Goal: Information Seeking & Learning: Learn about a topic

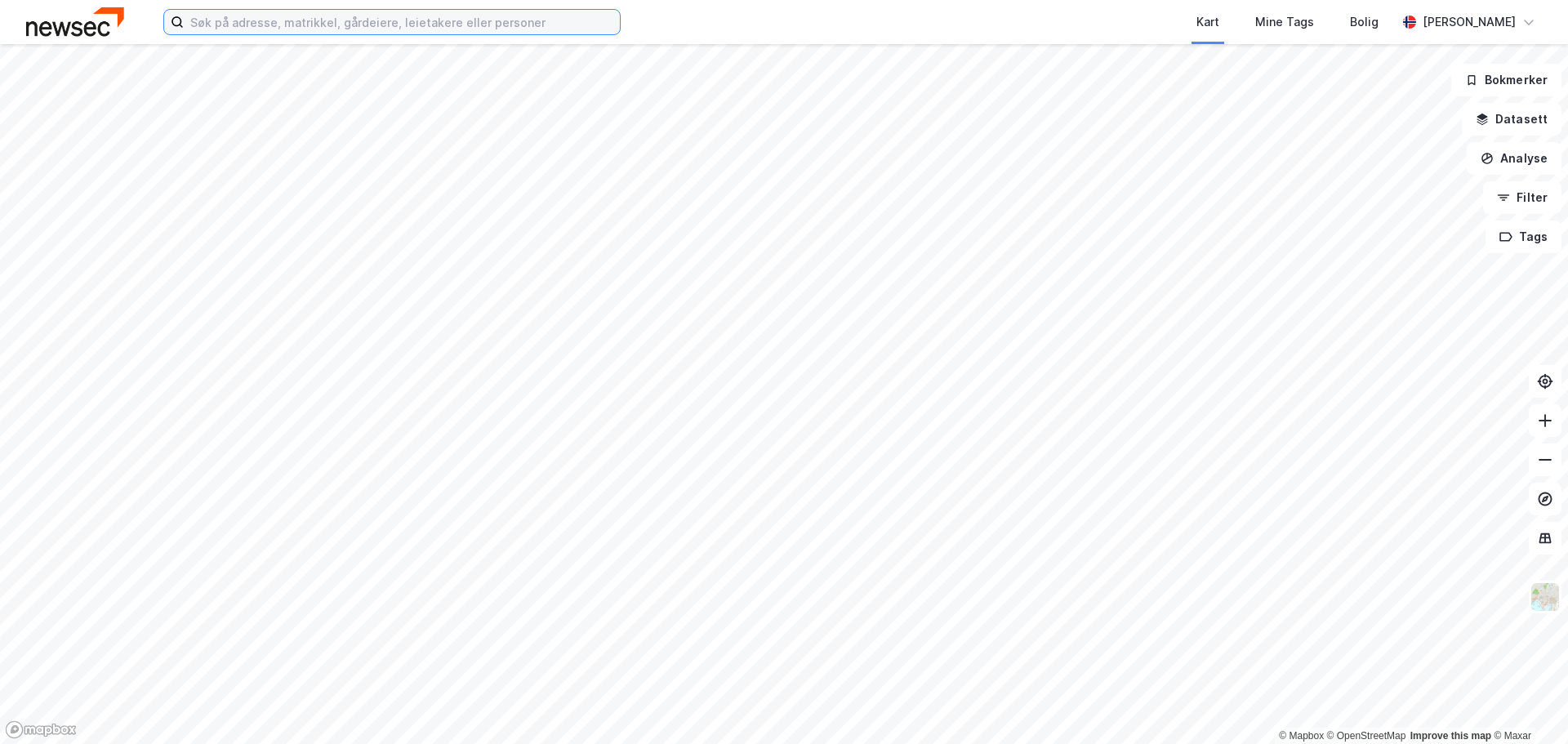
click at [390, 18] on input at bounding box center [402, 22] width 436 height 25
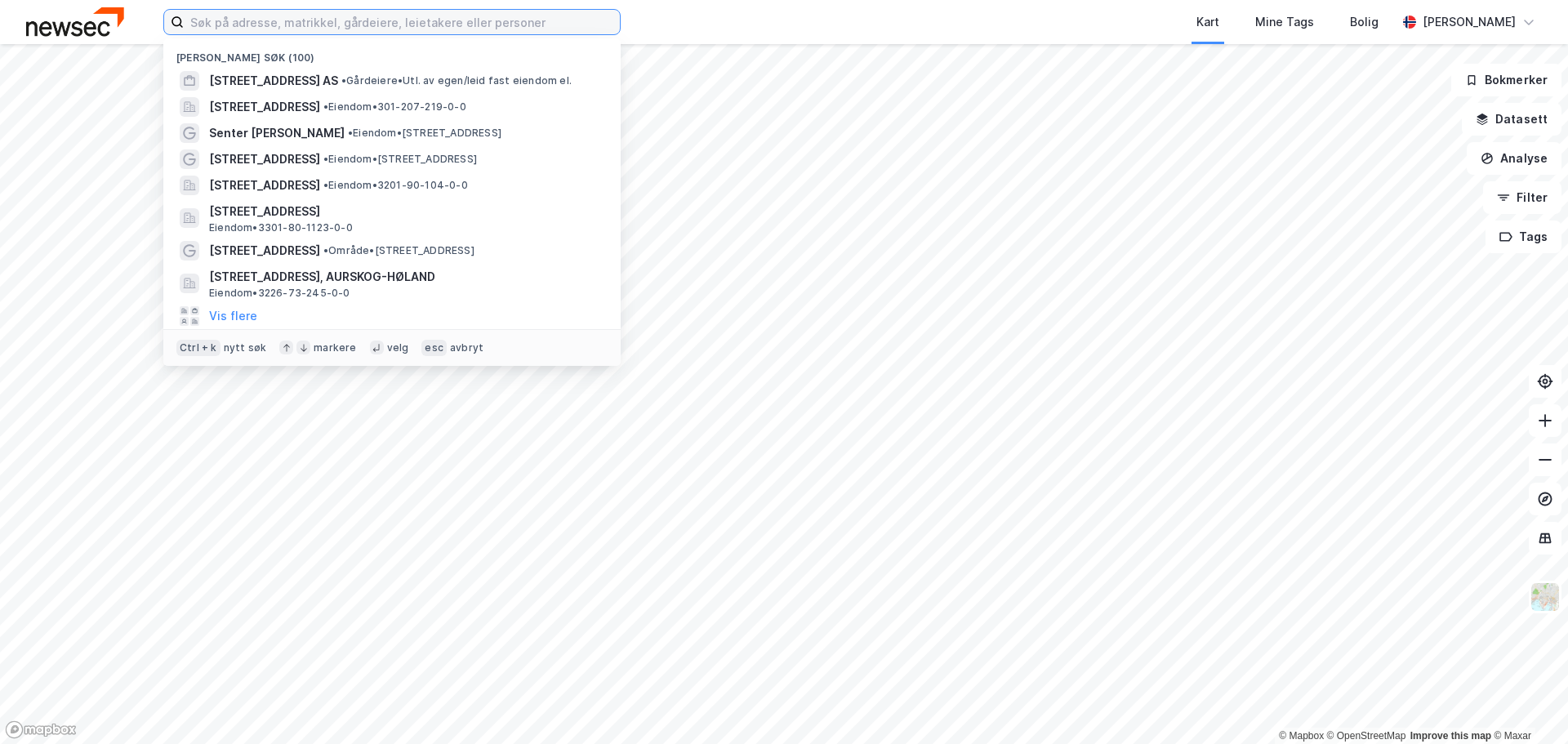
paste input "Nedre [STREET_ADDRESS]"
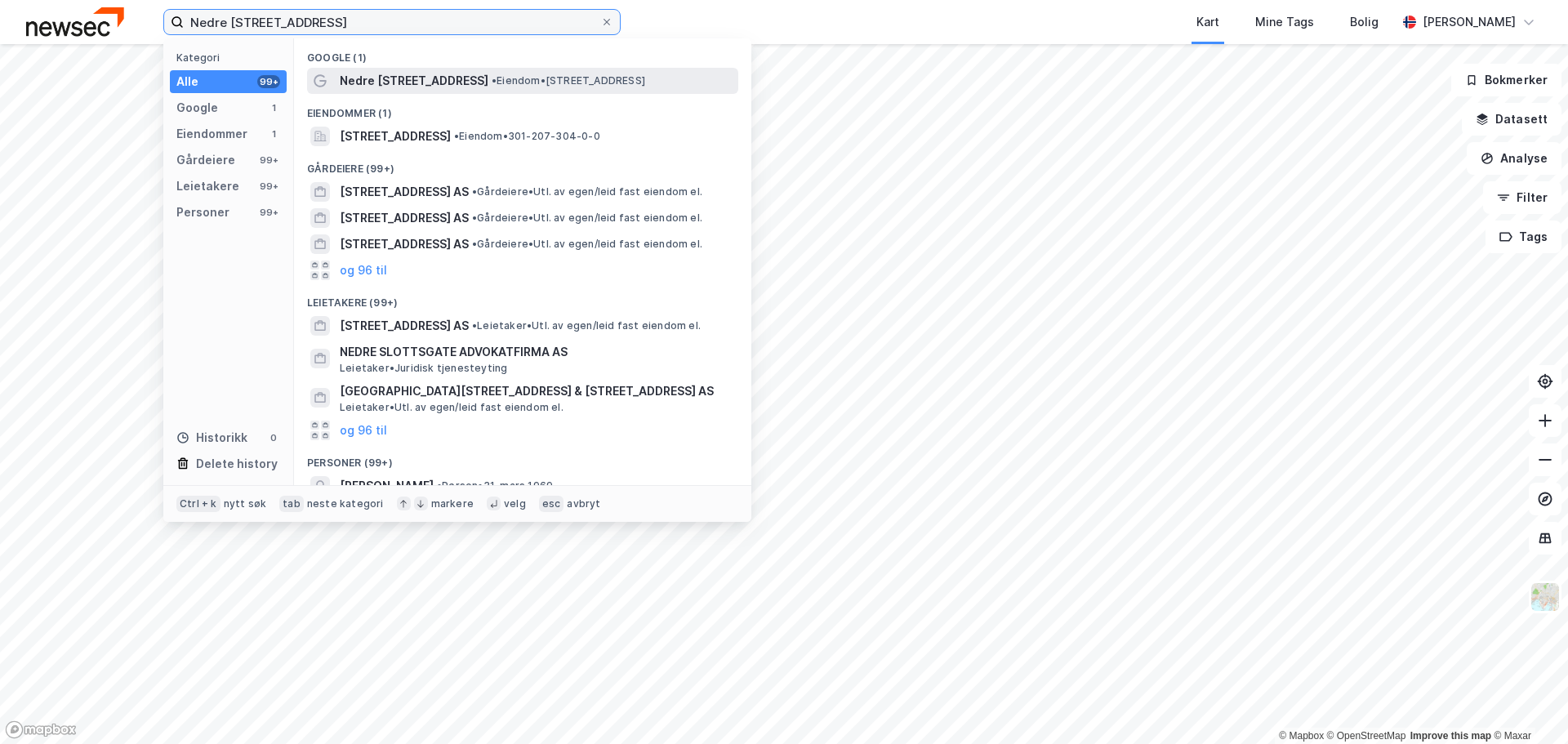
type input "Nedre [STREET_ADDRESS]"
click at [492, 75] on span "• Eiendom • [STREET_ADDRESS]" at bounding box center [569, 81] width 154 height 13
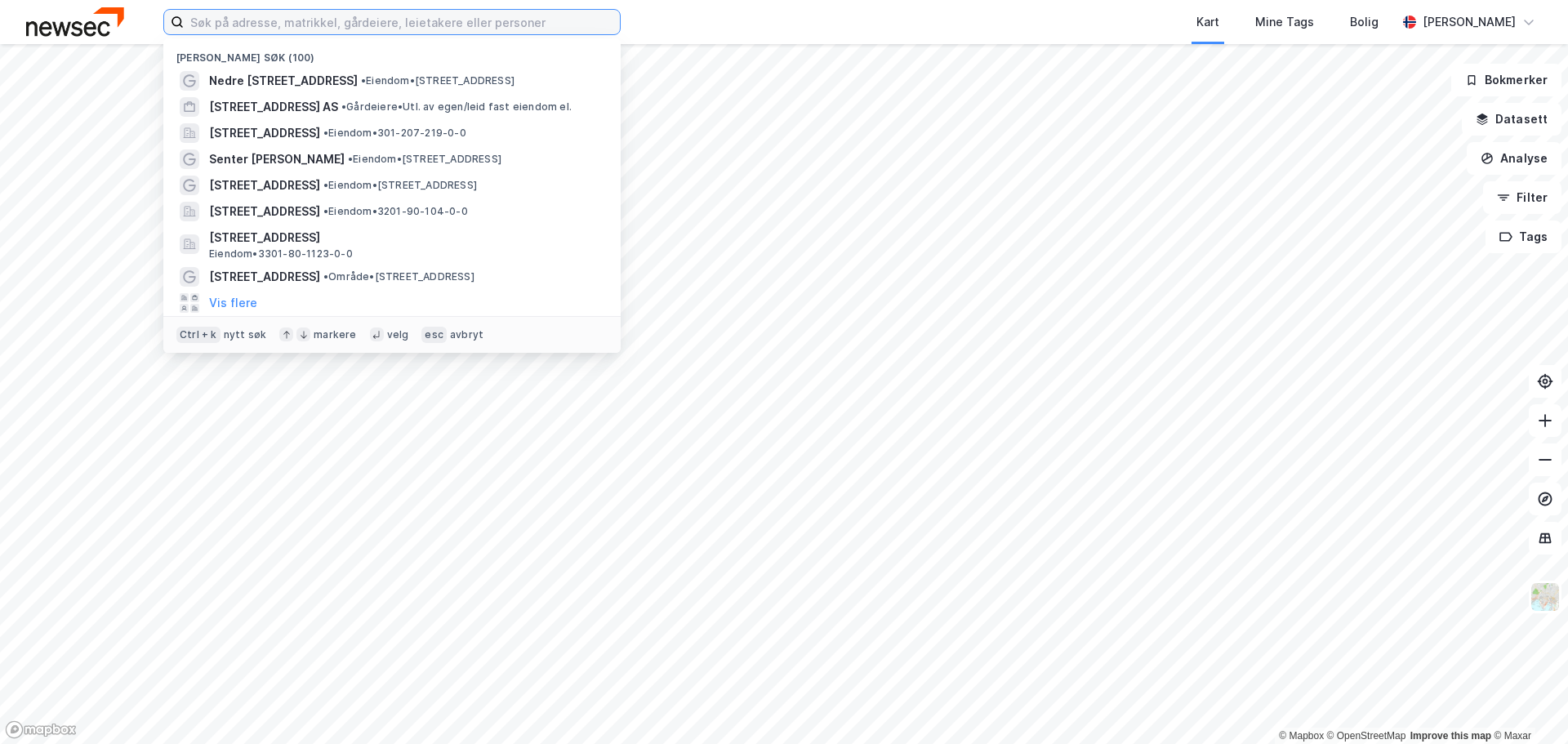
click at [460, 17] on input at bounding box center [402, 22] width 436 height 25
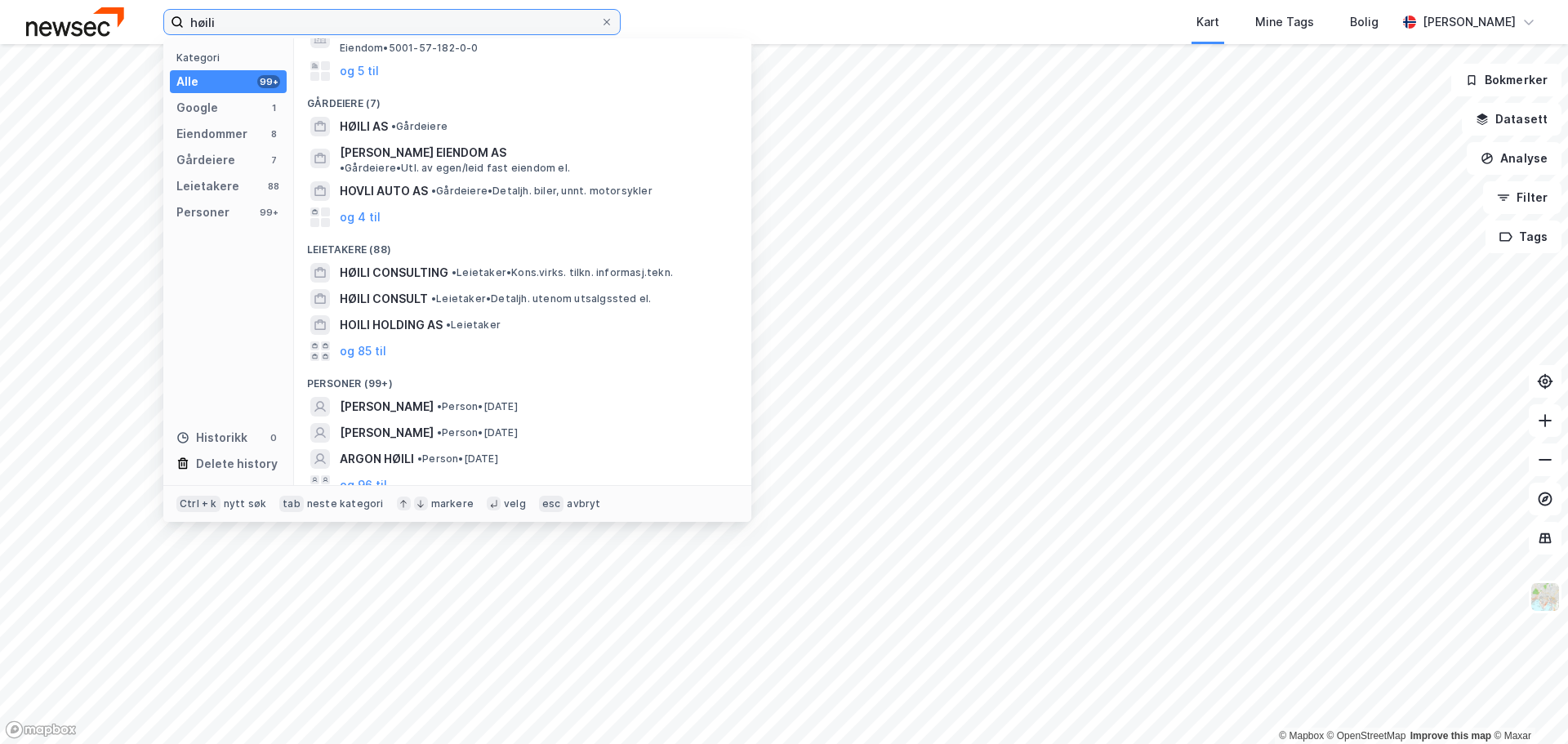
scroll to position [20, 0]
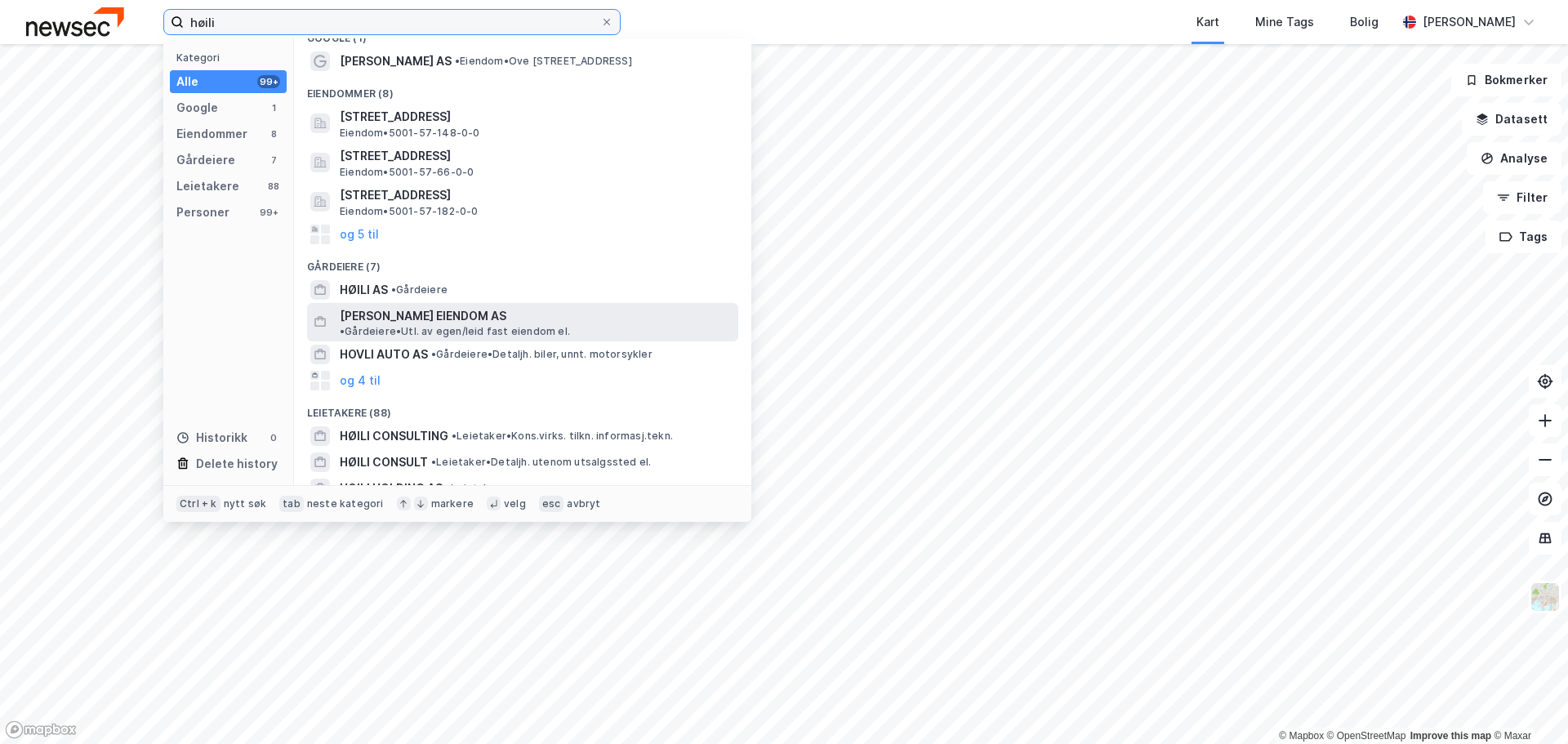
type input "høili"
click at [443, 321] on span "TERJE HØILI EIENDOM AS" at bounding box center [422, 316] width 166 height 20
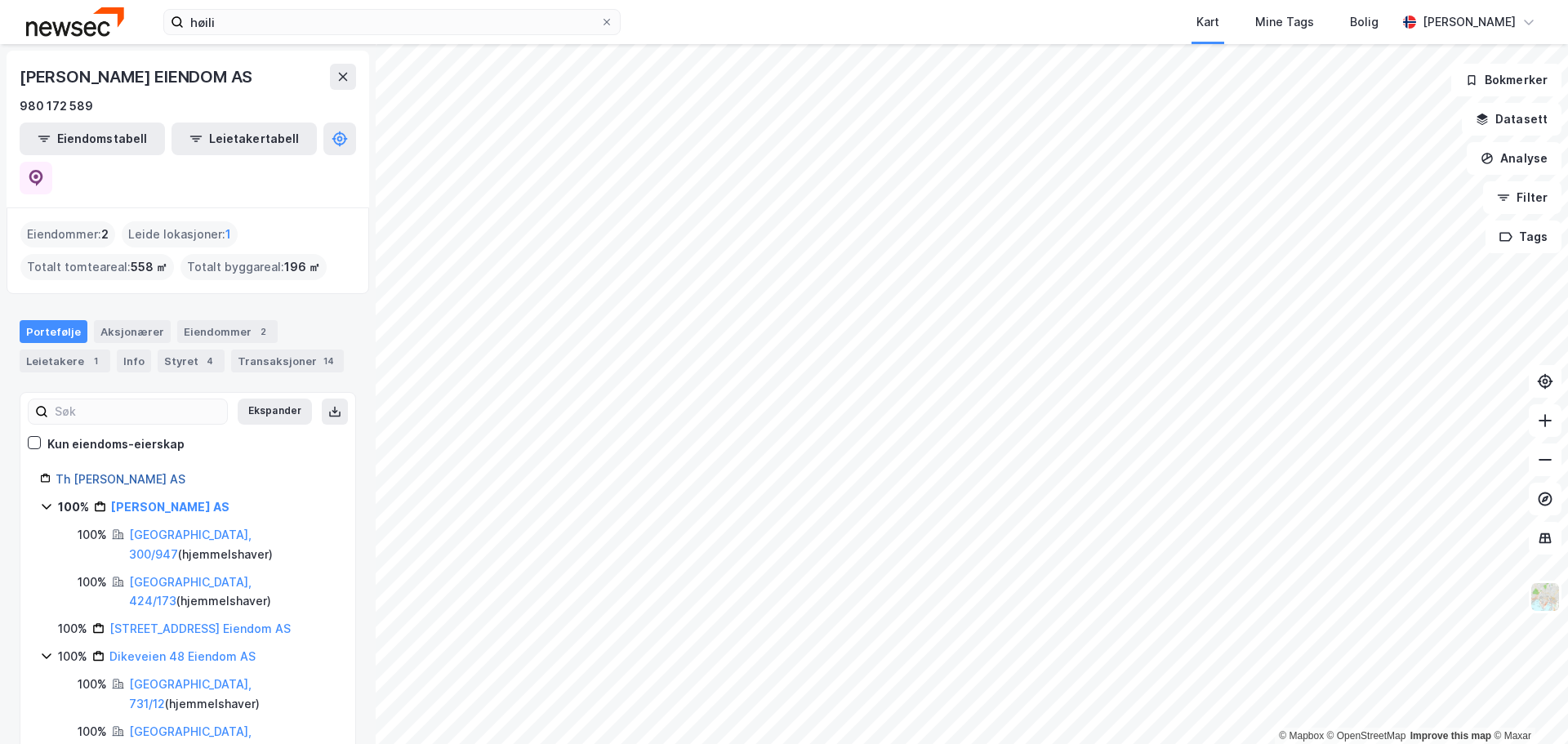
click at [152, 472] on link "Th Ove Rammsgate AS" at bounding box center [120, 479] width 130 height 14
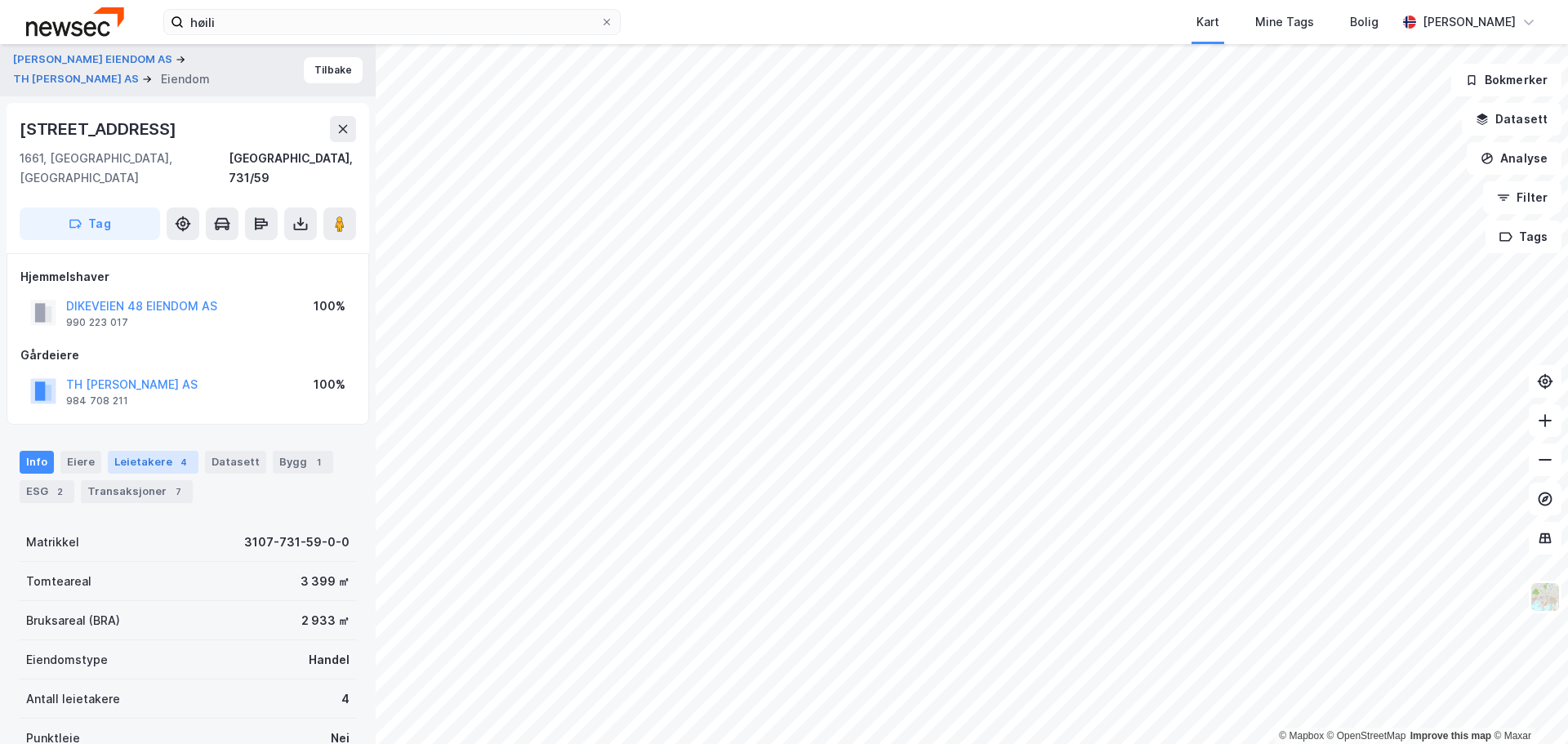
click at [143, 451] on div "Leietakere 4" at bounding box center [154, 462] width 91 height 23
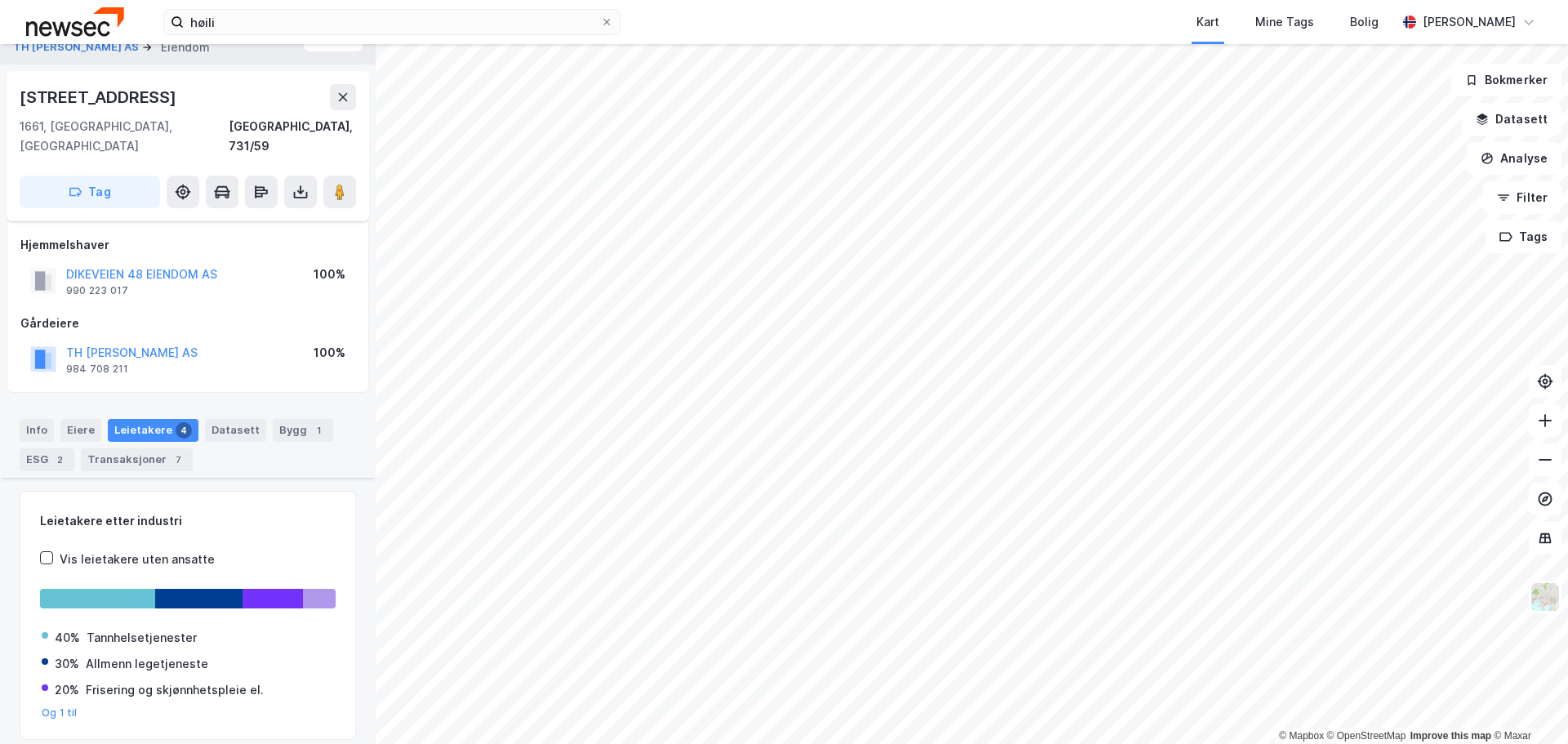
scroll to position [18, 0]
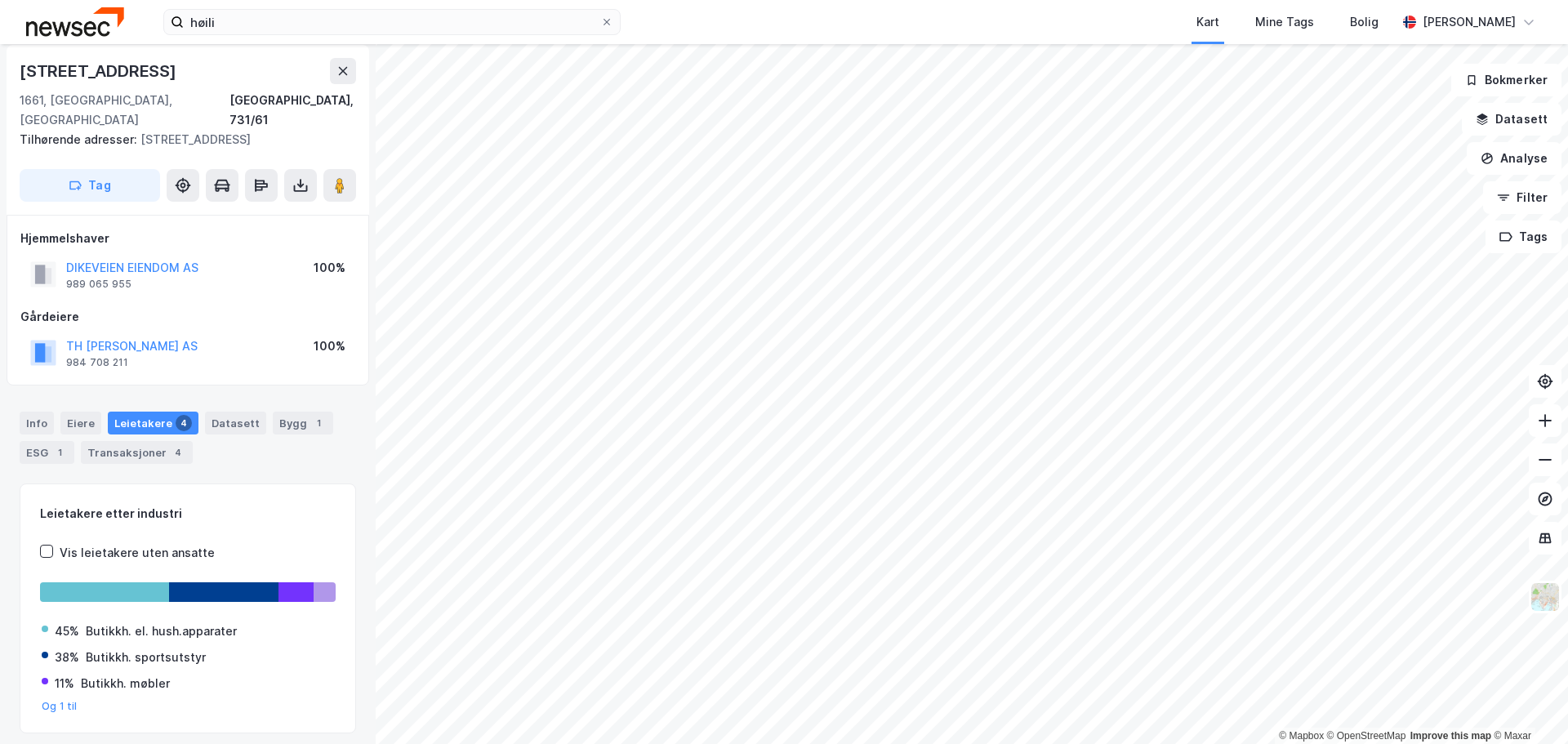
scroll to position [5, 0]
click at [27, 412] on div "Info" at bounding box center [36, 423] width 34 height 23
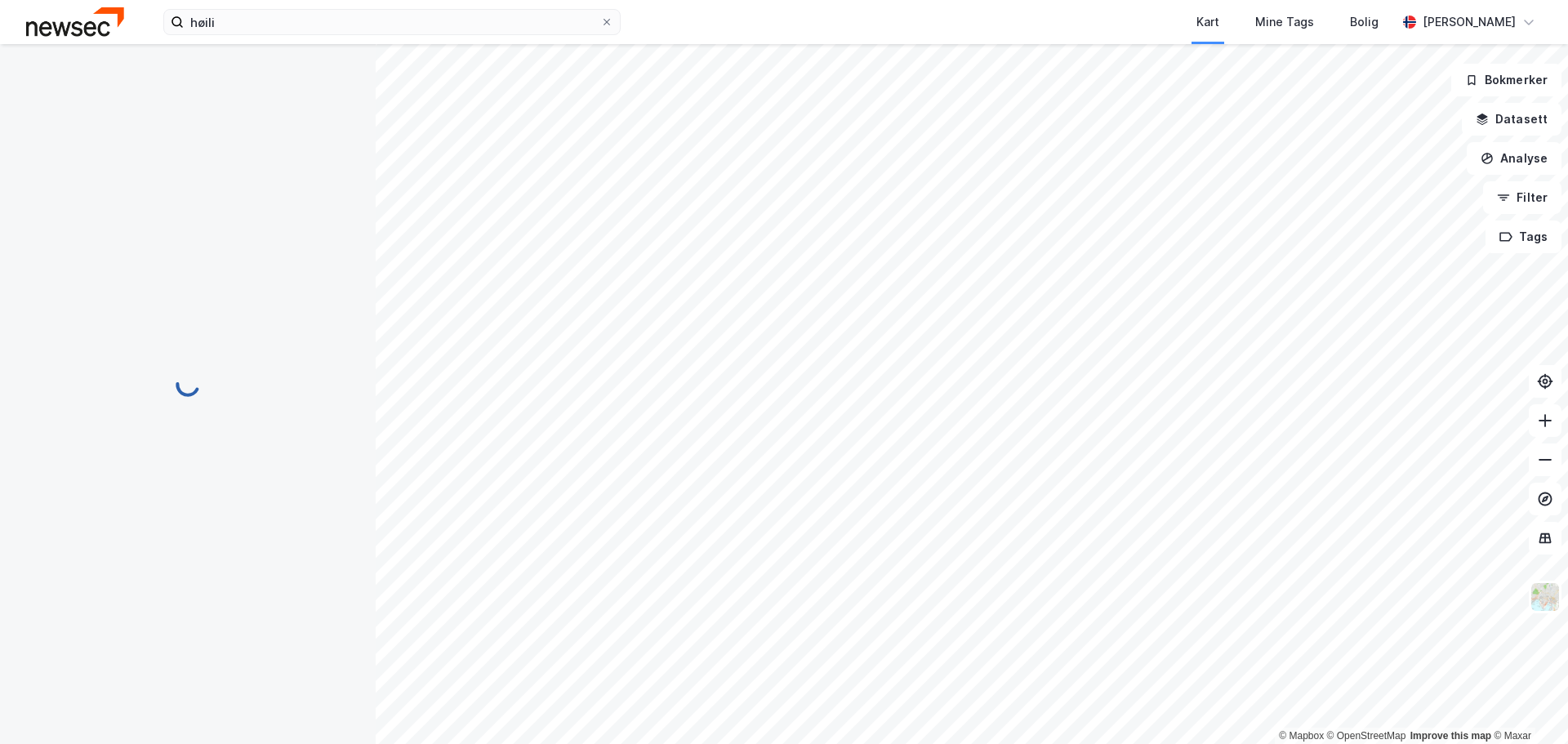
scroll to position [5, 0]
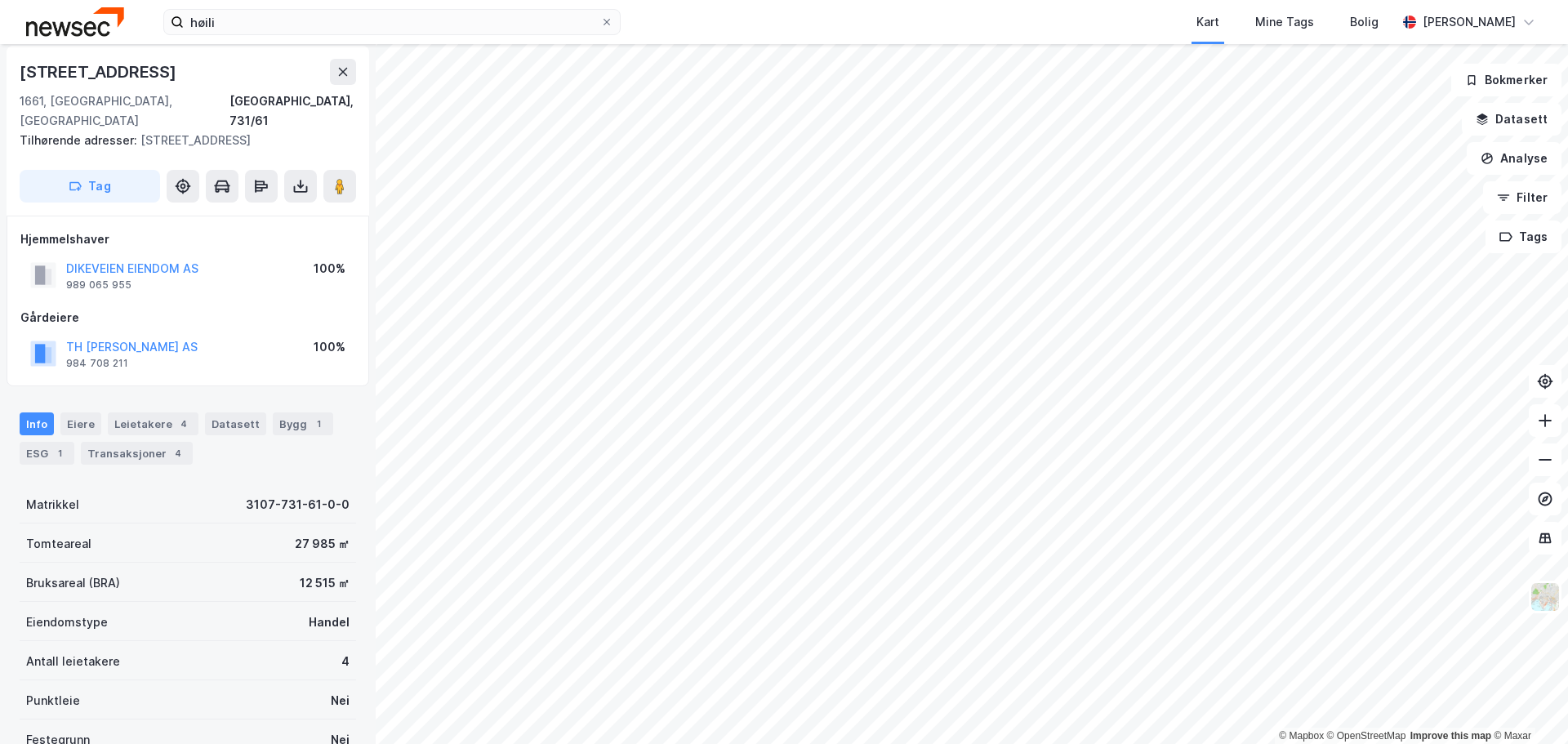
scroll to position [5, 0]
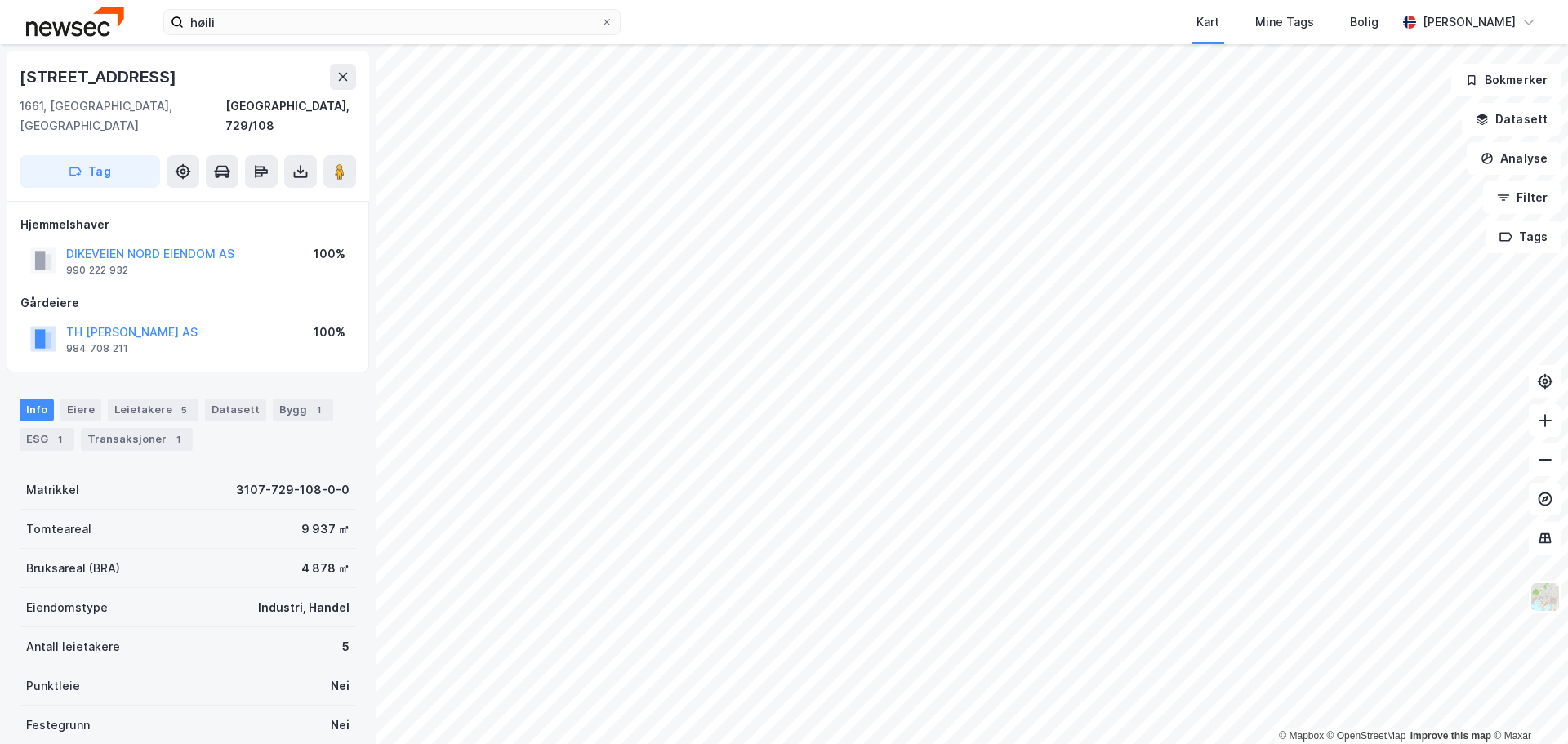
scroll to position [5, 0]
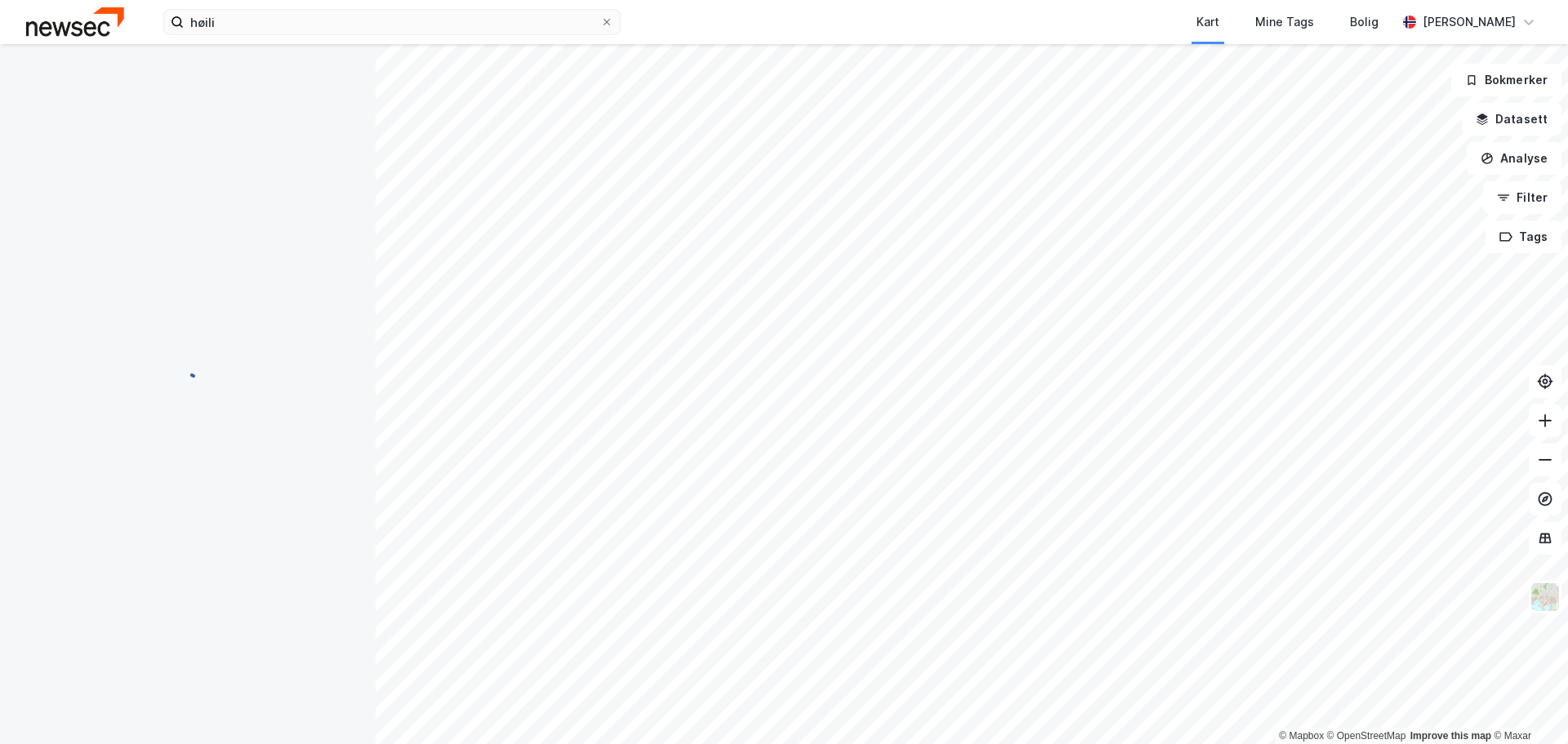
scroll to position [5, 0]
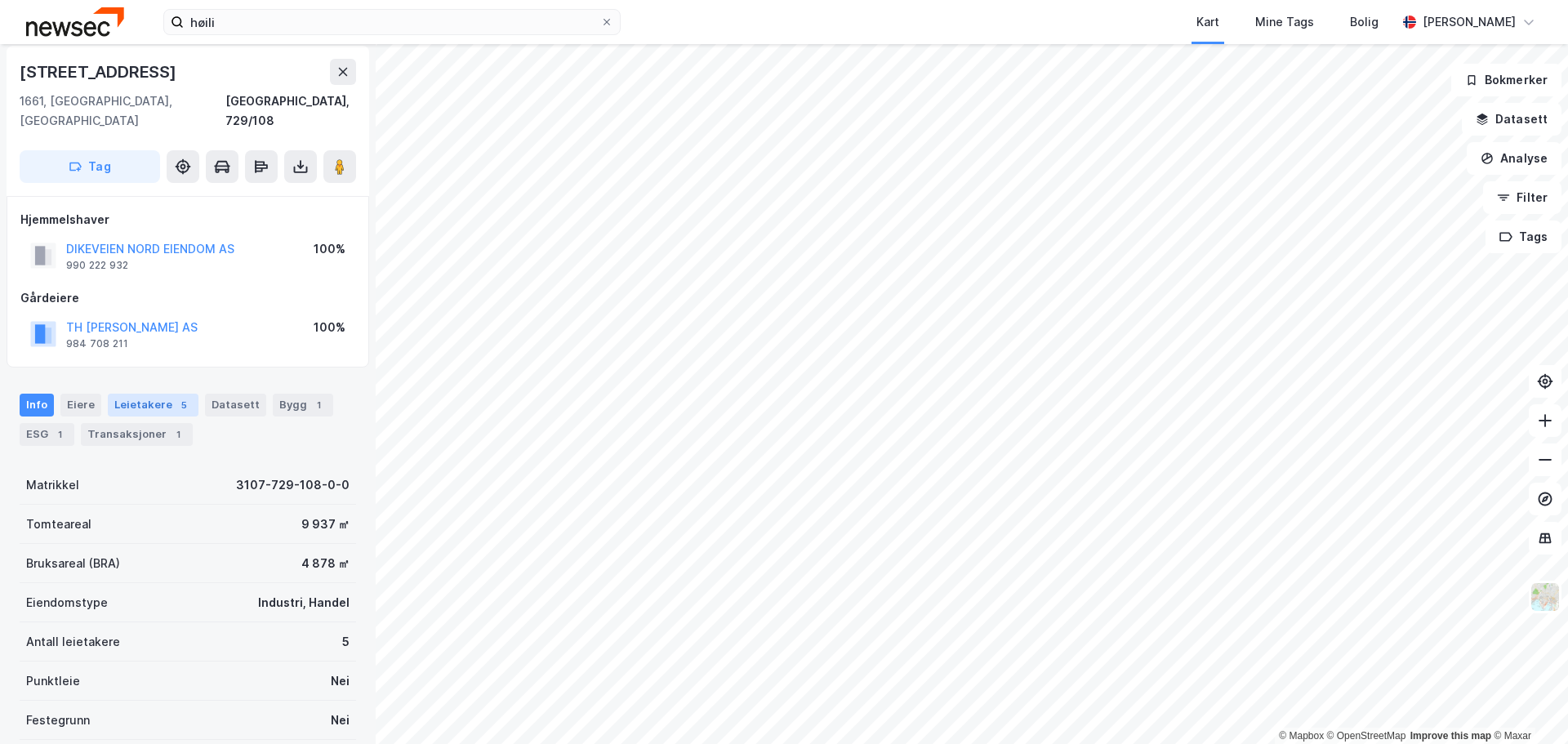
click at [143, 394] on div "Leietakere 5" at bounding box center [154, 404] width 91 height 23
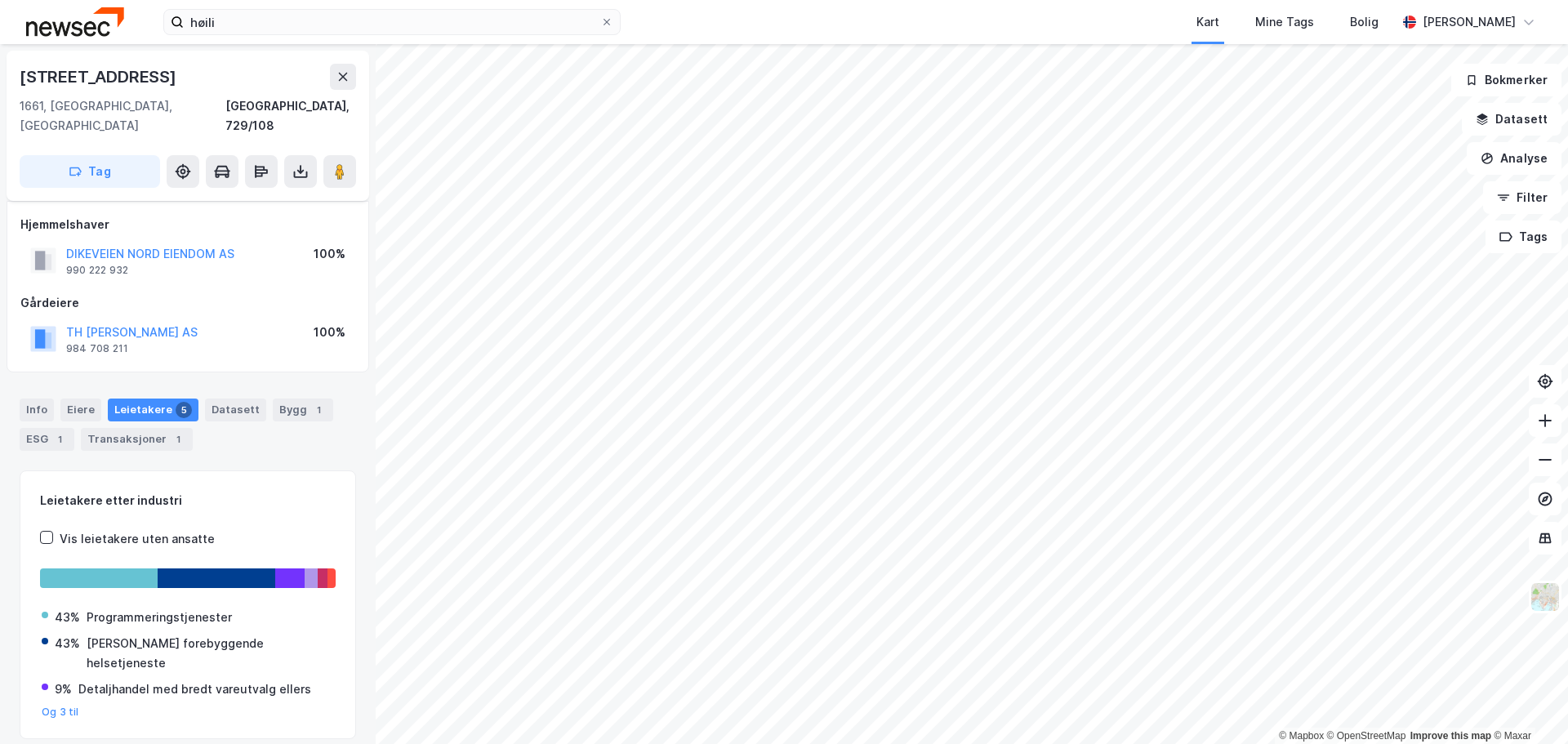
scroll to position [495, 0]
